Goal: Task Accomplishment & Management: Manage account settings

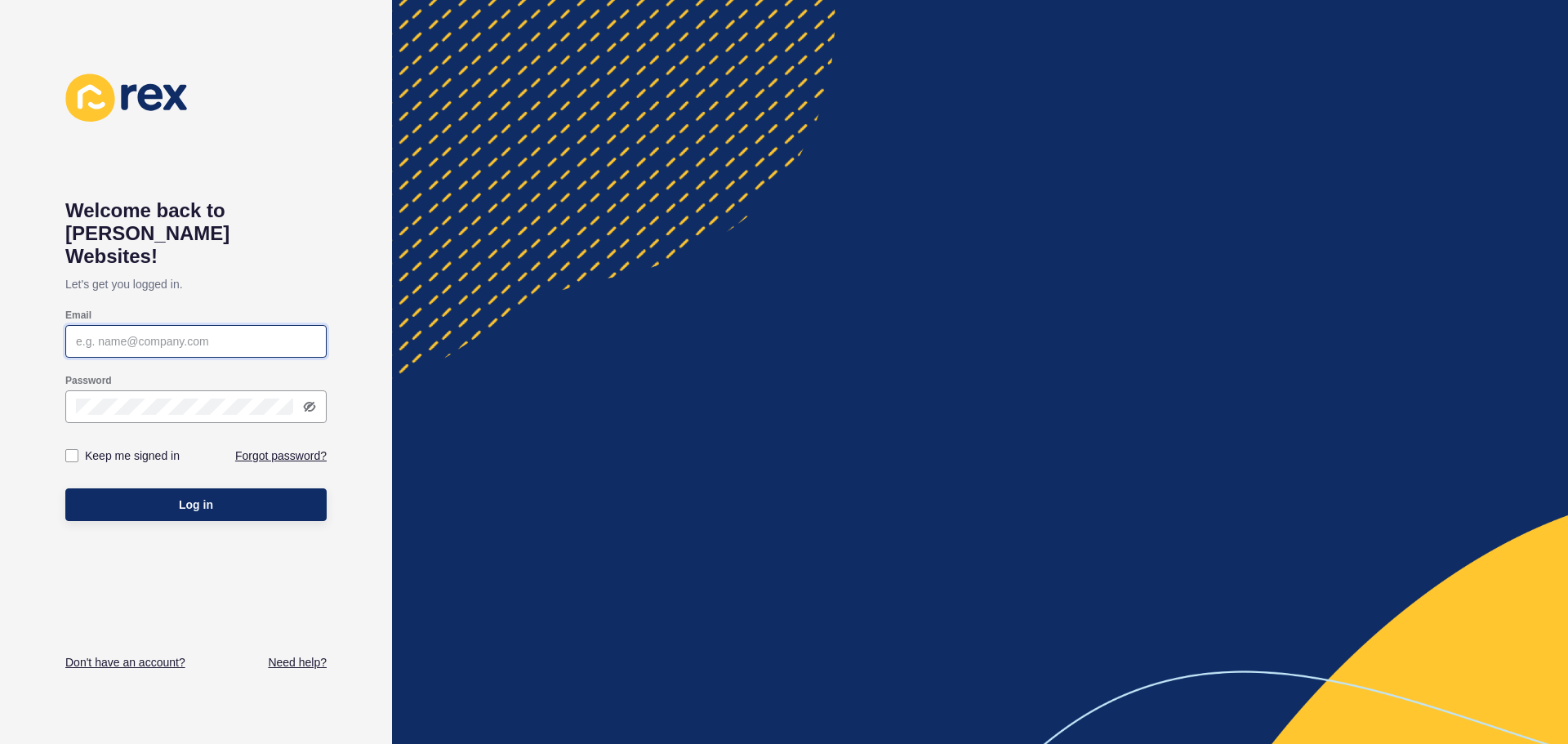
click at [167, 333] on input "Email" at bounding box center [196, 341] width 241 height 16
type input "[EMAIL_ADDRESS][DOMAIN_NAME]"
click at [76, 449] on label at bounding box center [71, 455] width 13 height 13
click at [76, 451] on input "Keep me signed in" at bounding box center [74, 456] width 10 height 10
checkbox input "true"
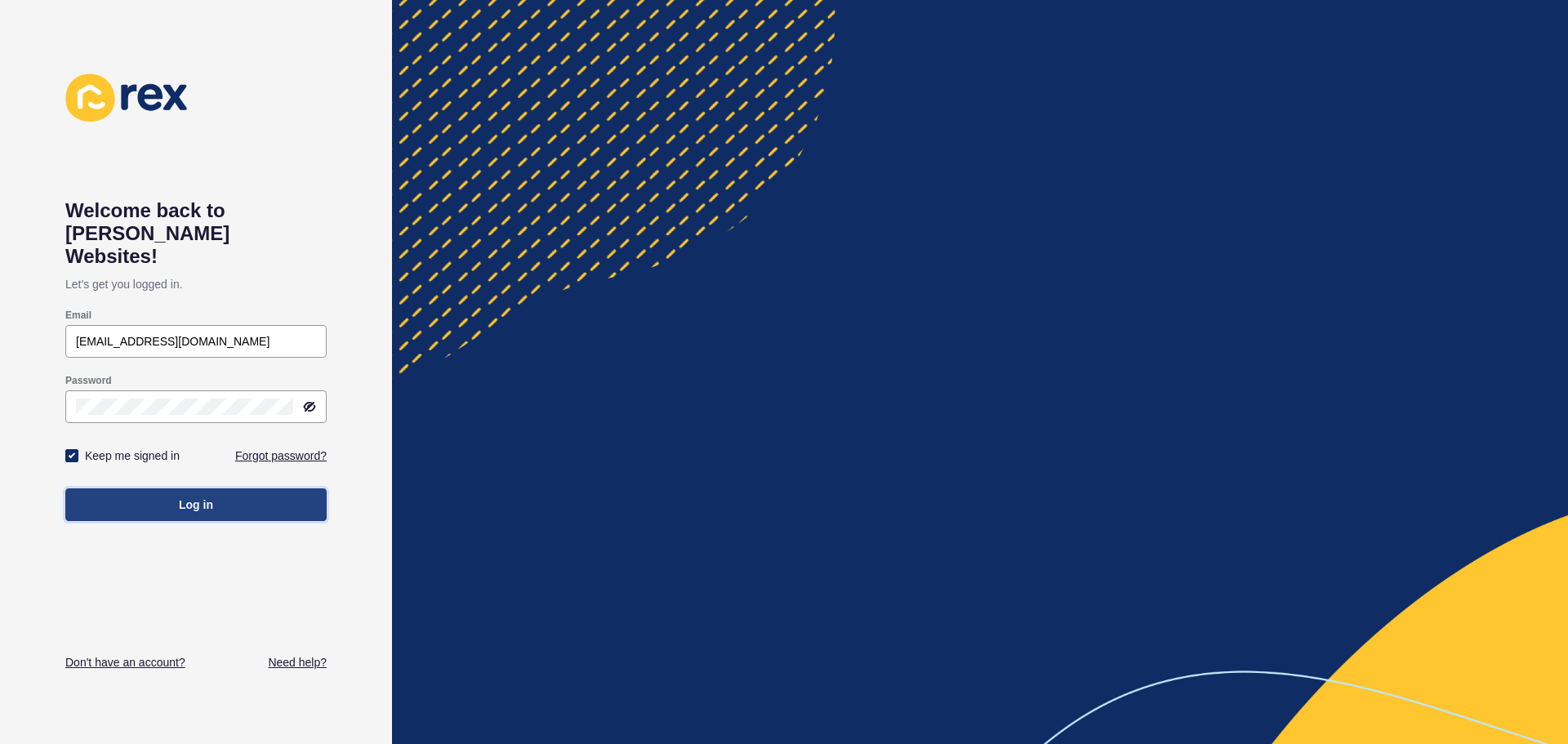
click at [121, 489] on button "Log in" at bounding box center [195, 505] width 261 height 33
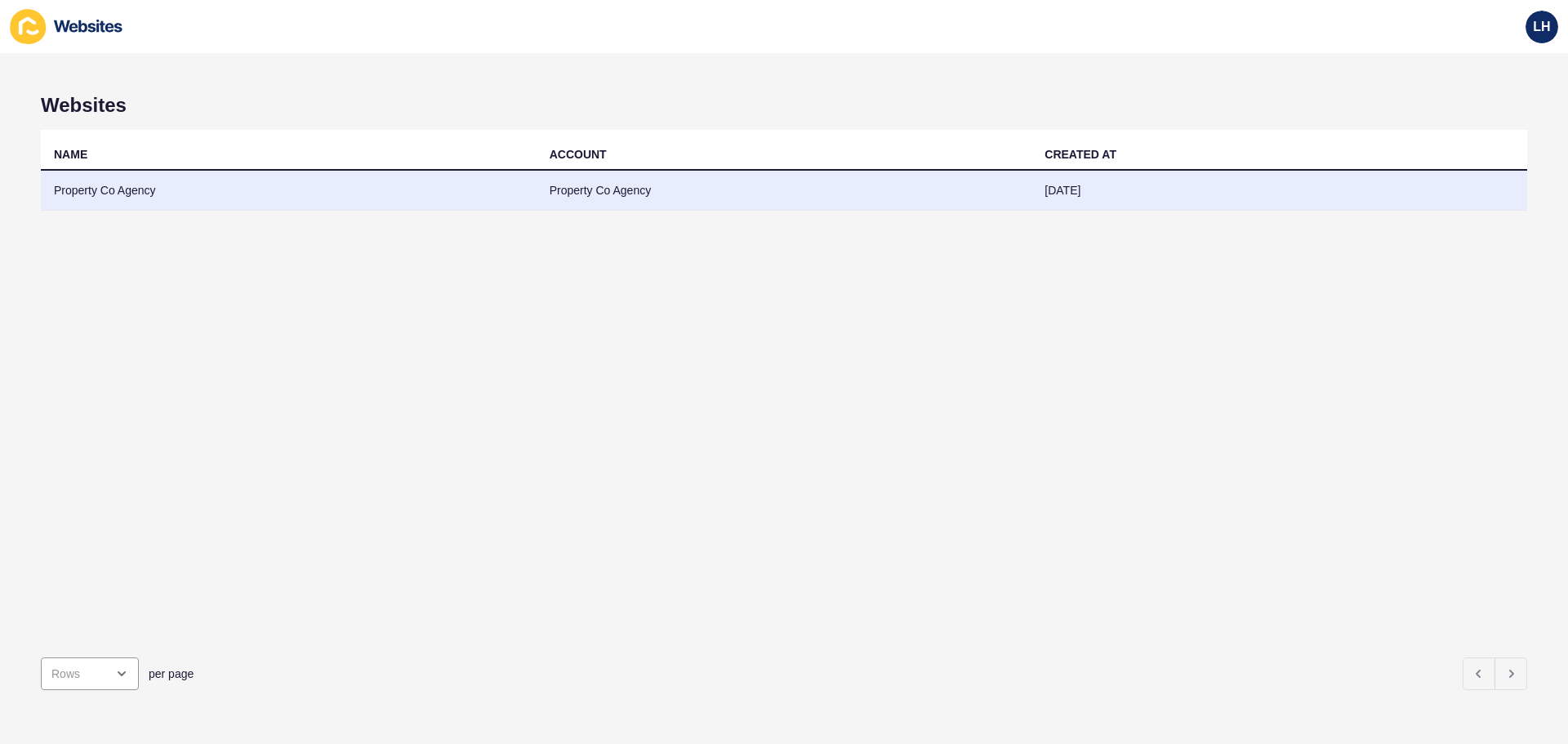
click at [669, 182] on td "Property Co Agency" at bounding box center [784, 190] width 496 height 40
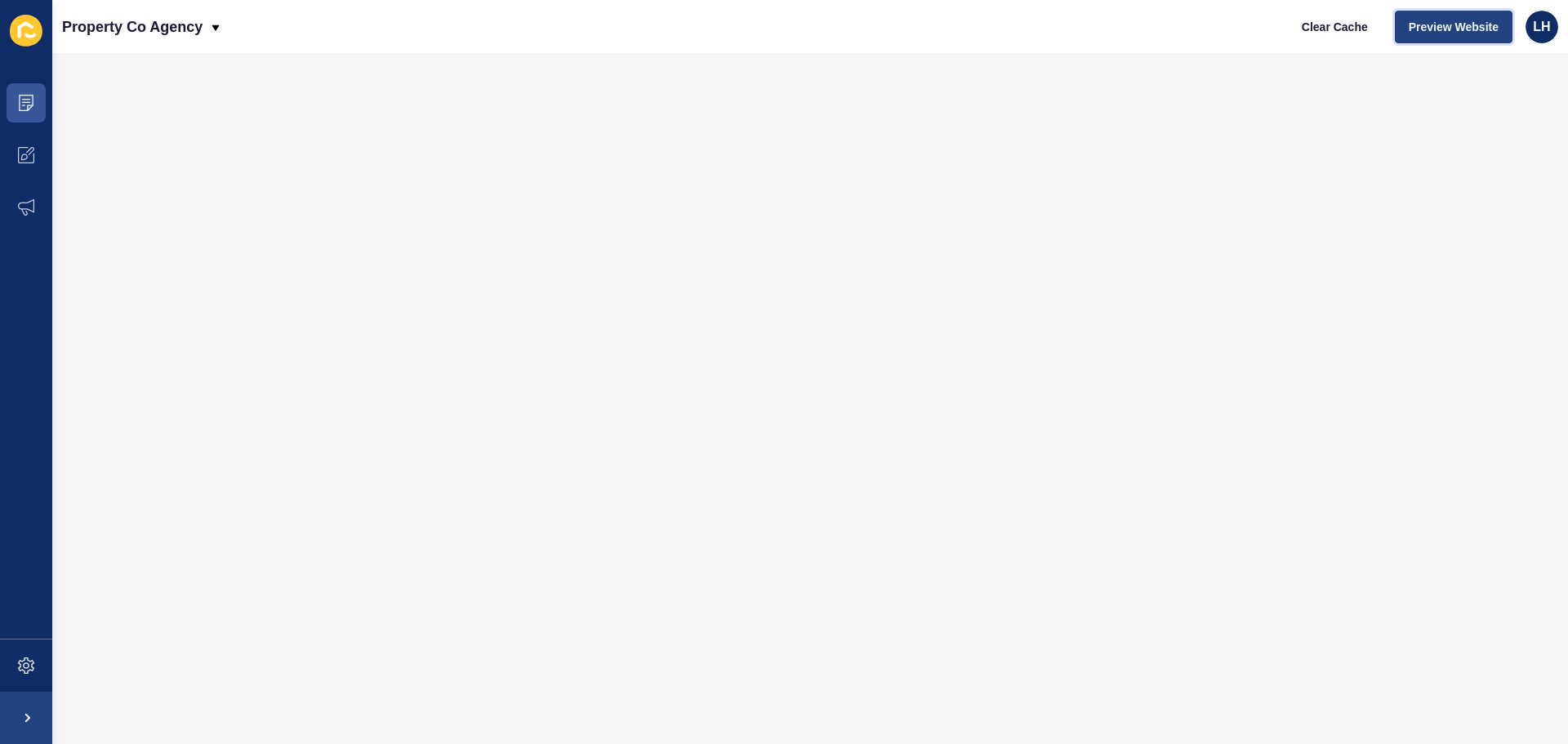
click at [1447, 29] on span "Preview Website" at bounding box center [1453, 27] width 90 height 16
click at [27, 156] on icon at bounding box center [25, 157] width 7 height 7
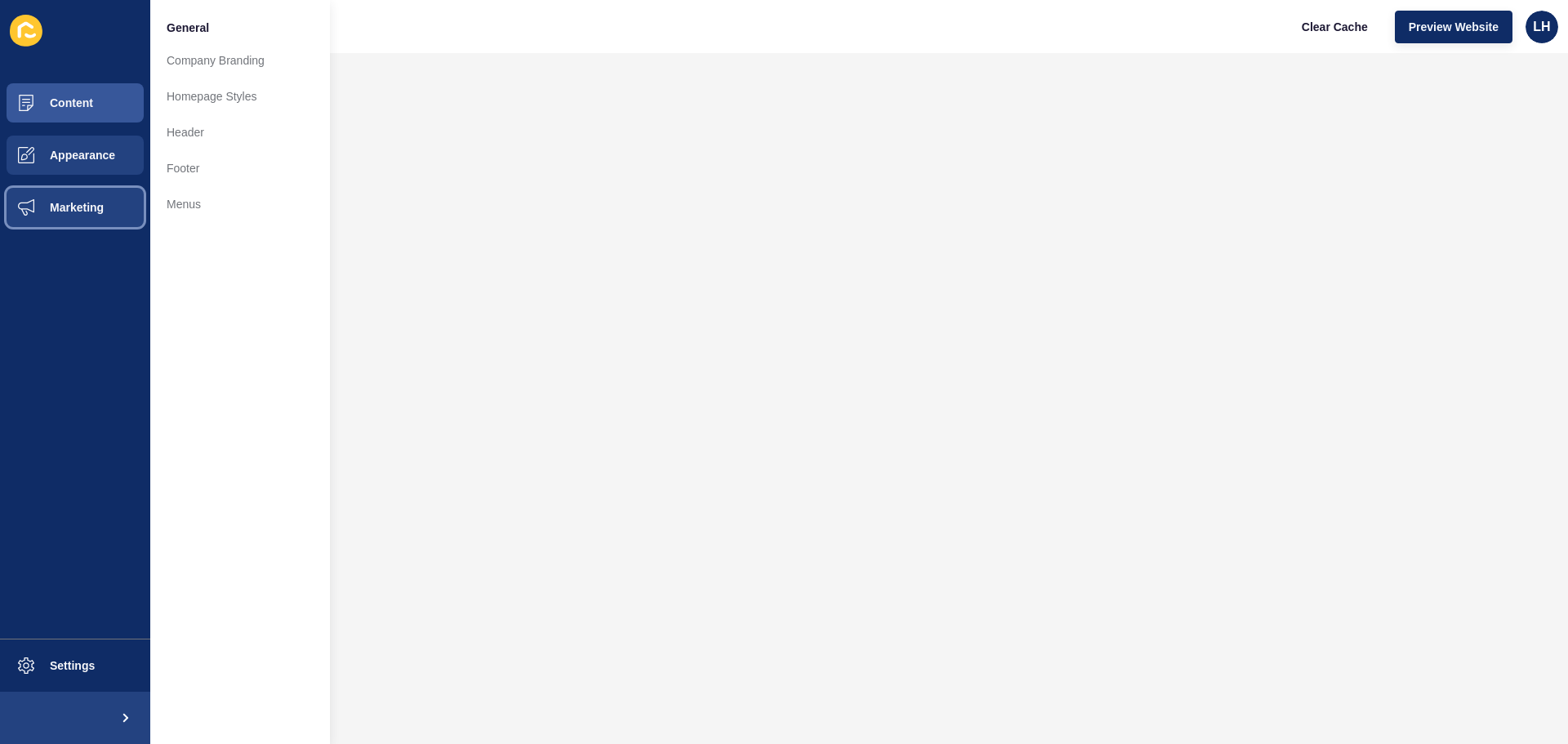
click at [27, 205] on span "Marketing" at bounding box center [50, 207] width 106 height 13
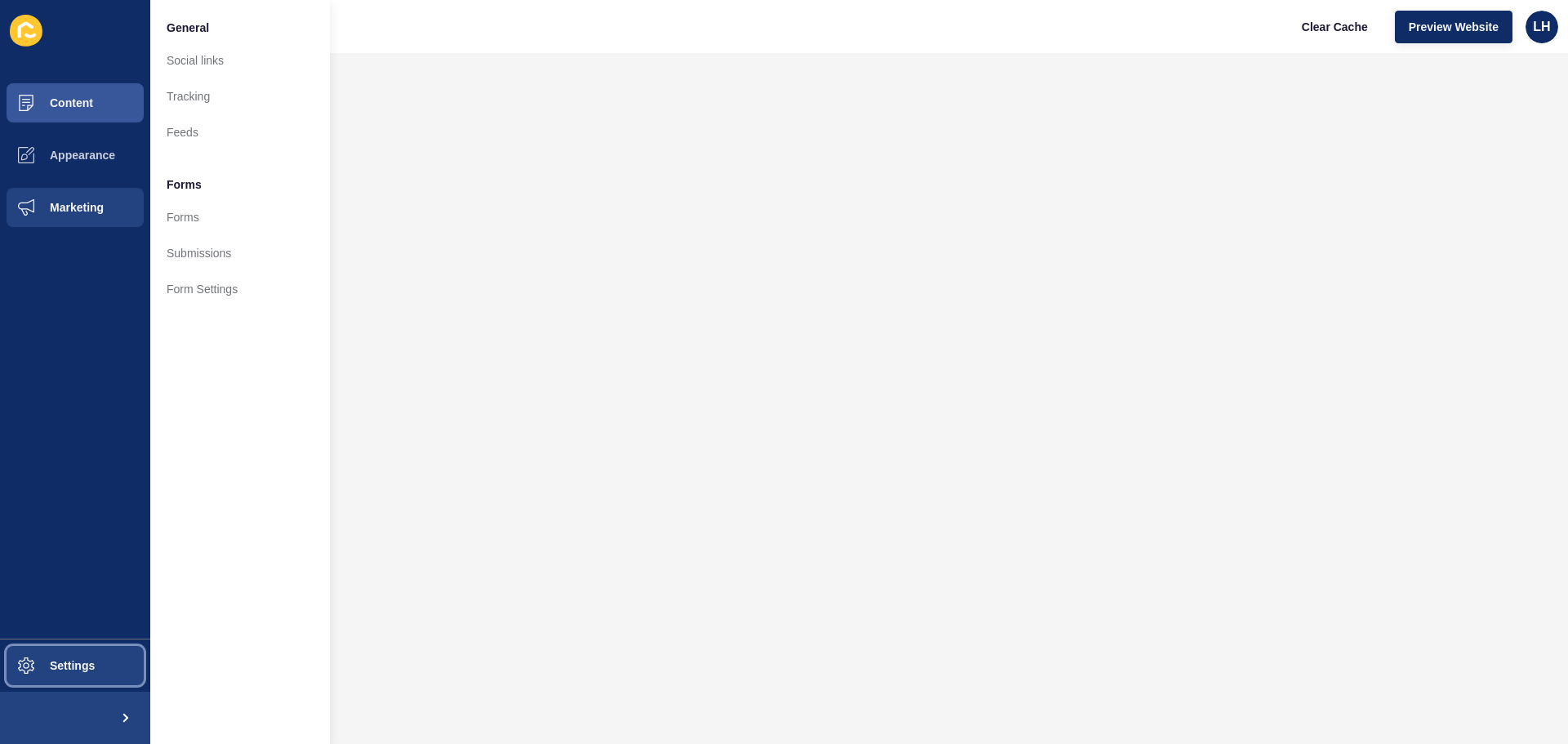
click at [71, 657] on button "Settings" at bounding box center [75, 665] width 151 height 52
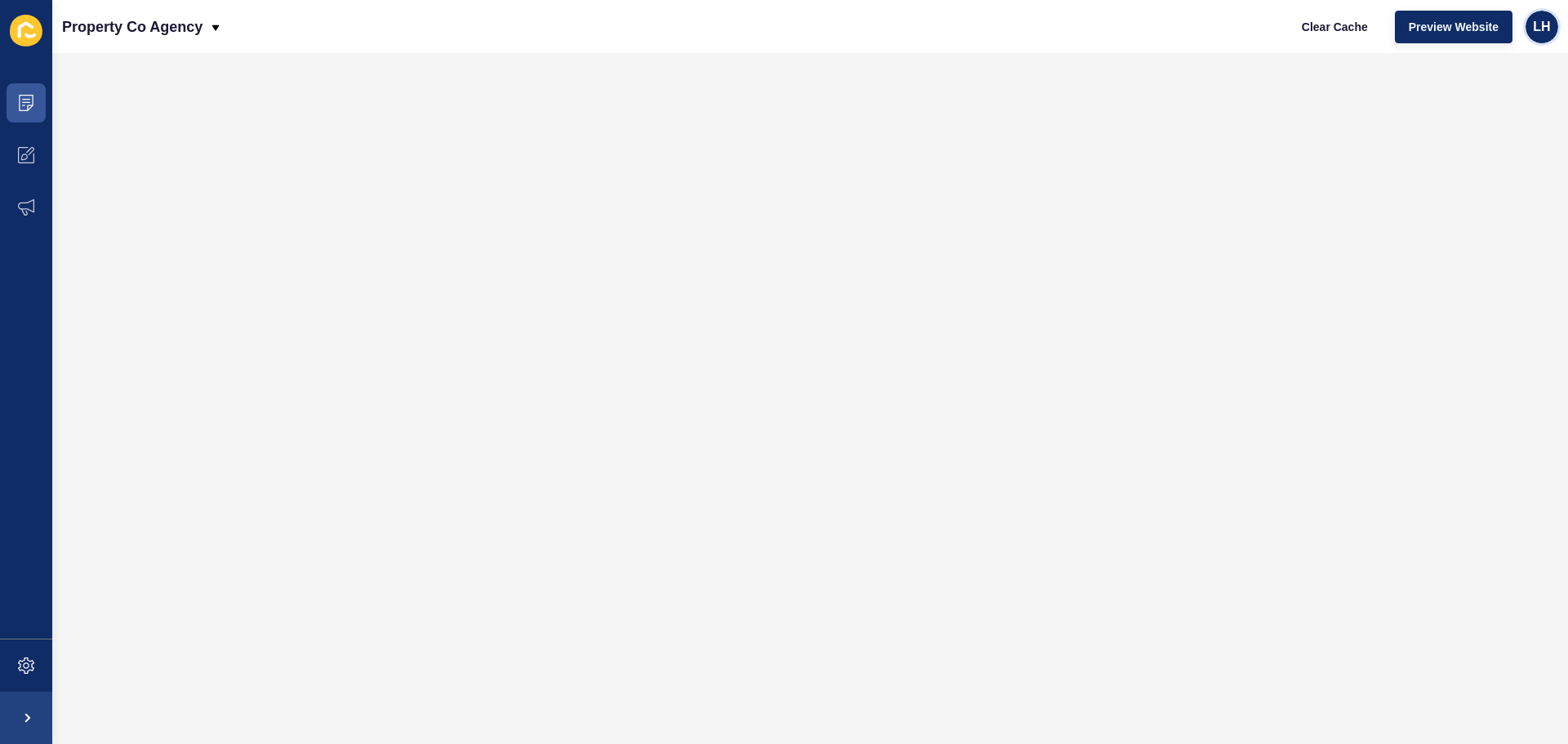
click at [1540, 27] on span "LH" at bounding box center [1541, 27] width 17 height 16
click at [1506, 145] on link "Logout" at bounding box center [1504, 136] width 120 height 36
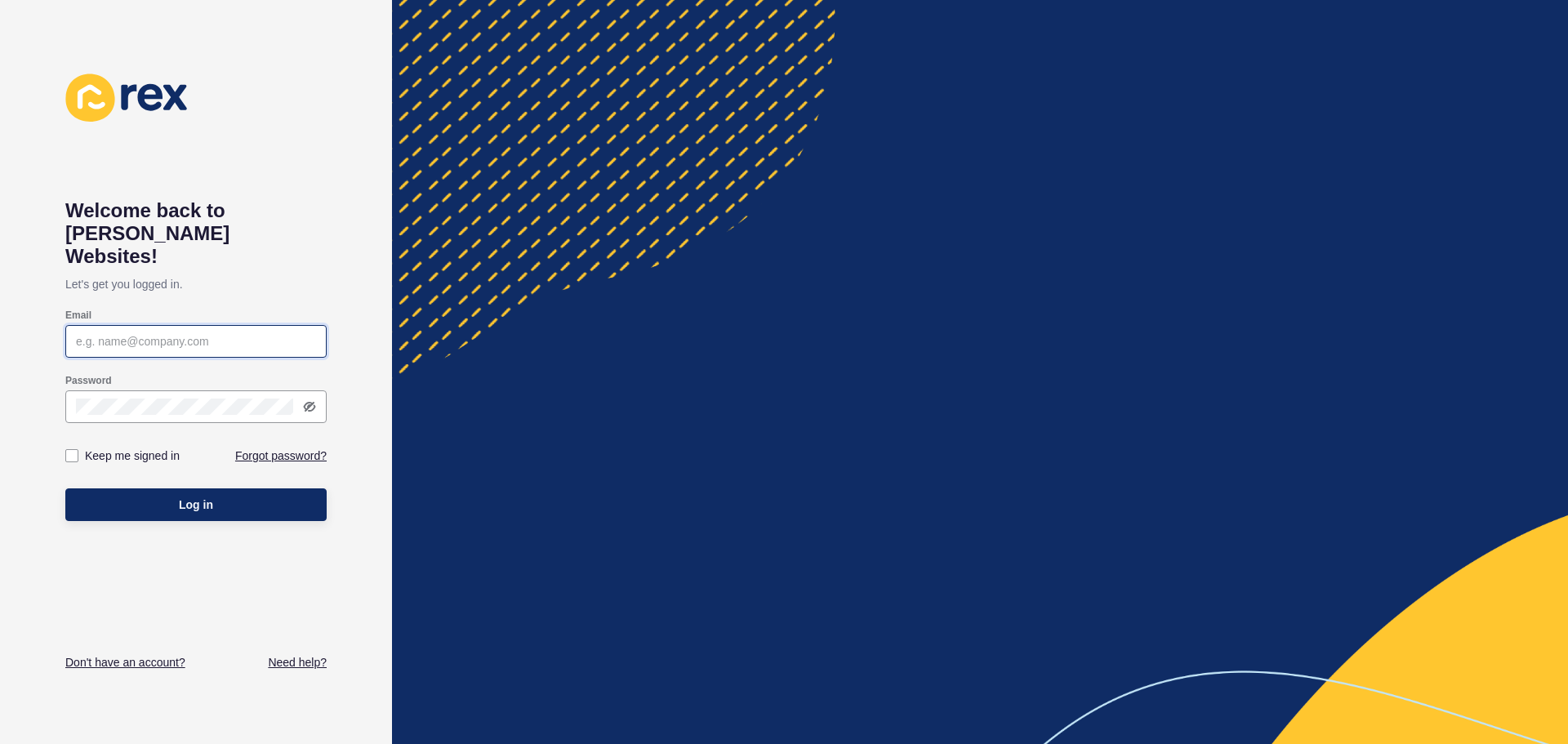
type input "[EMAIL_ADDRESS][DOMAIN_NAME]"
